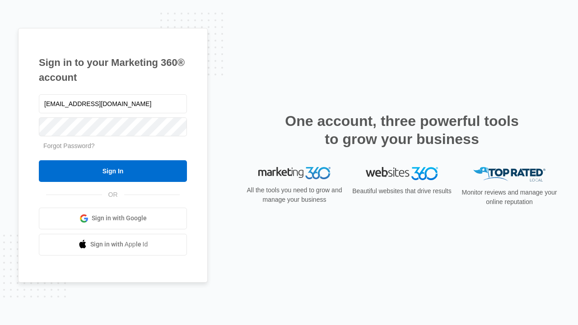
type input "dankie614@gmail.com"
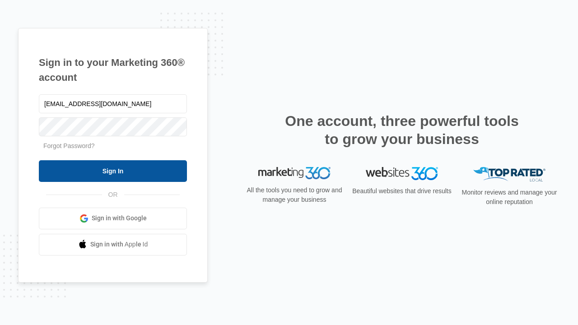
click at [113, 171] on input "Sign In" at bounding box center [113, 171] width 148 height 22
